Goal: Task Accomplishment & Management: Use online tool/utility

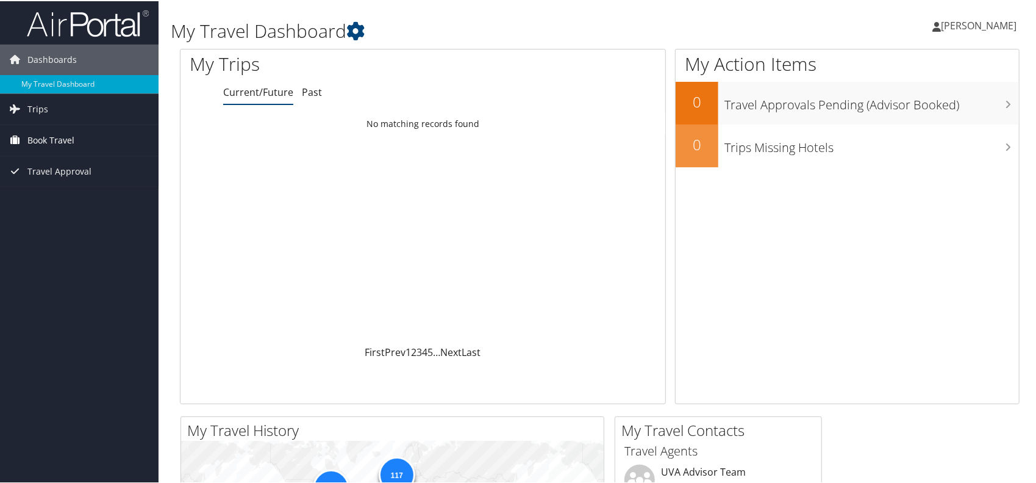
click at [56, 143] on span "Book Travel" at bounding box center [50, 139] width 47 height 31
click at [88, 196] on link "Book/Manage Online Trips" at bounding box center [79, 200] width 159 height 18
